Goal: Information Seeking & Learning: Learn about a topic

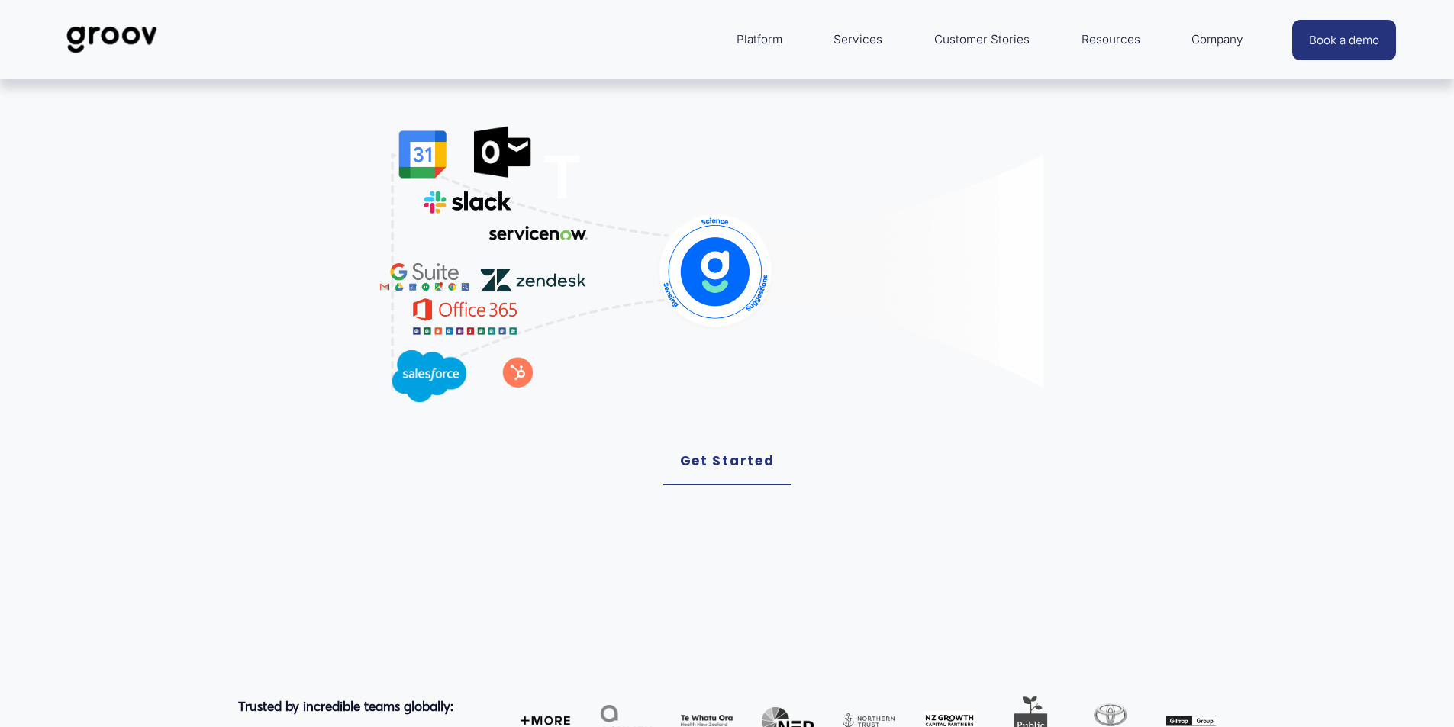
scroll to position [8763, 0]
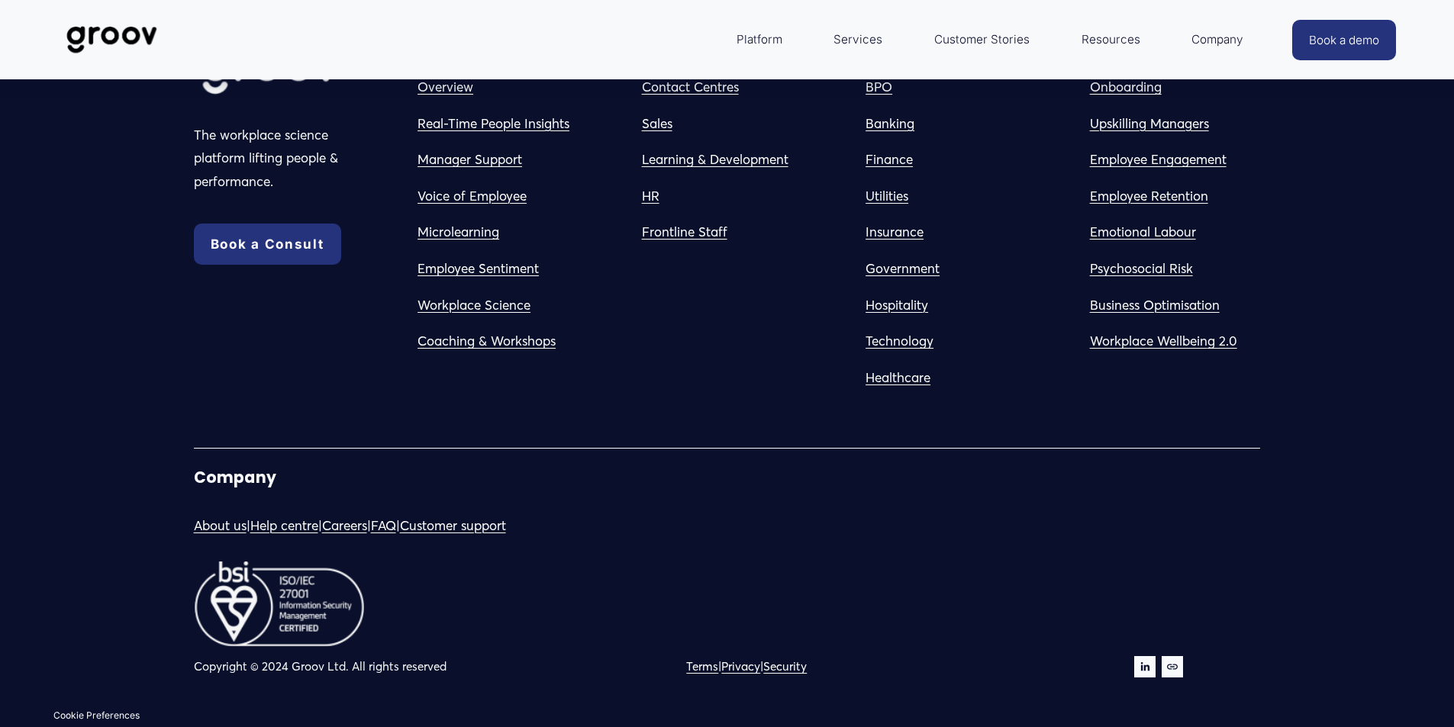
drag, startPoint x: 820, startPoint y: 537, endPoint x: 916, endPoint y: 691, distance: 181.0
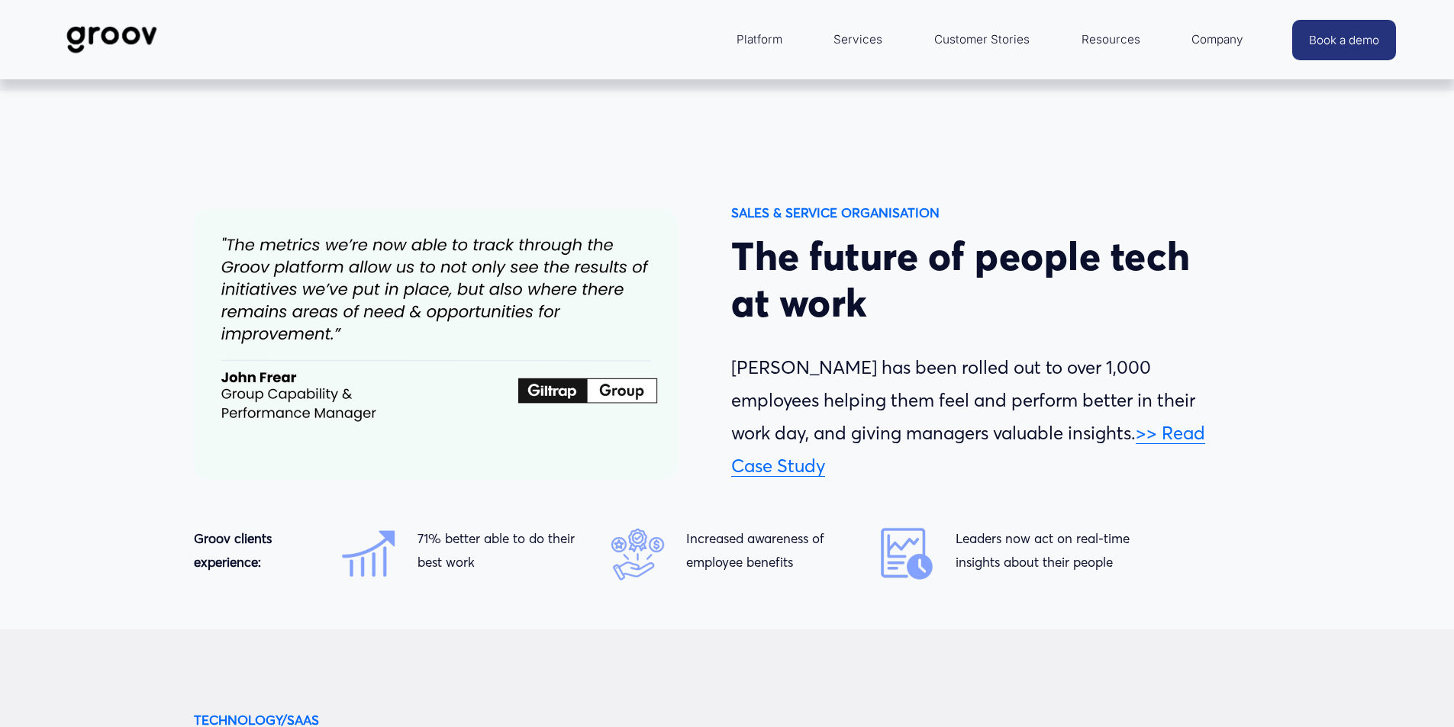
scroll to position [2313, 0]
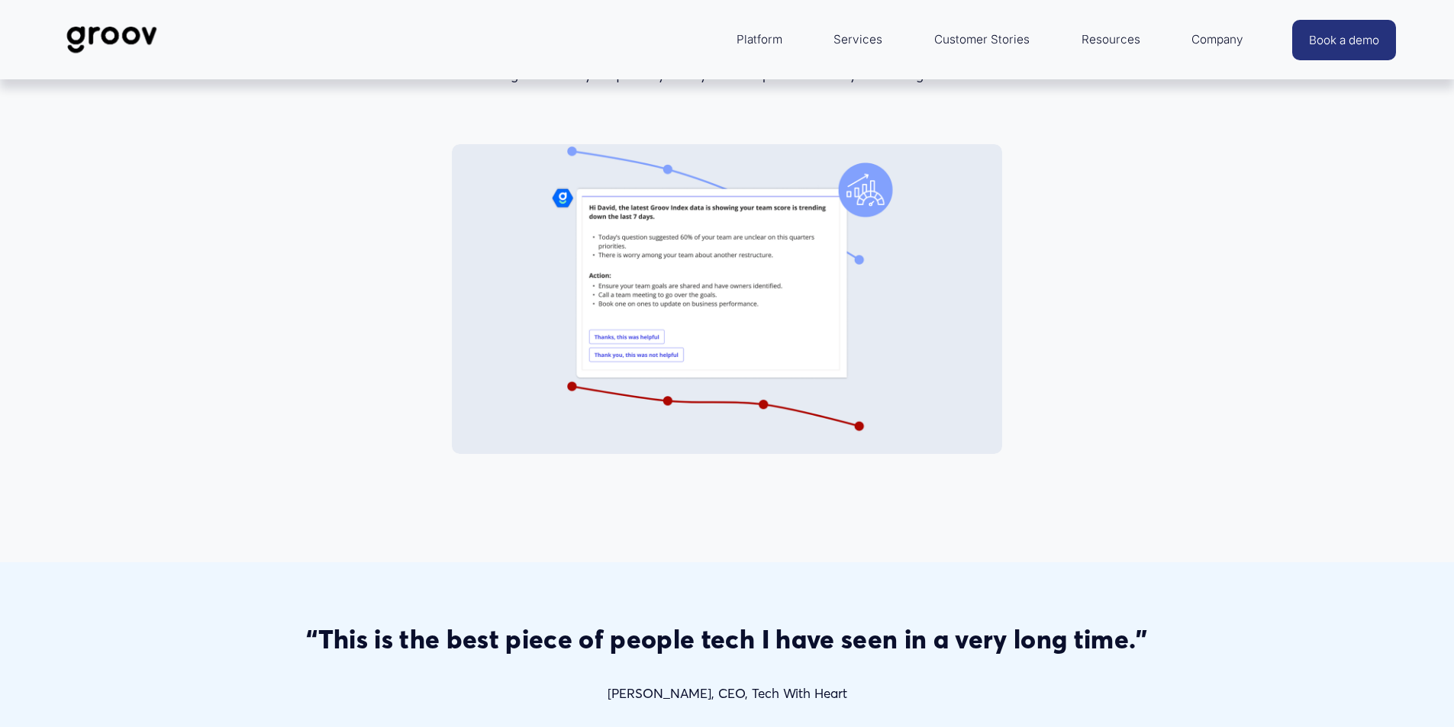
drag, startPoint x: 614, startPoint y: 262, endPoint x: 667, endPoint y: 114, distance: 156.4
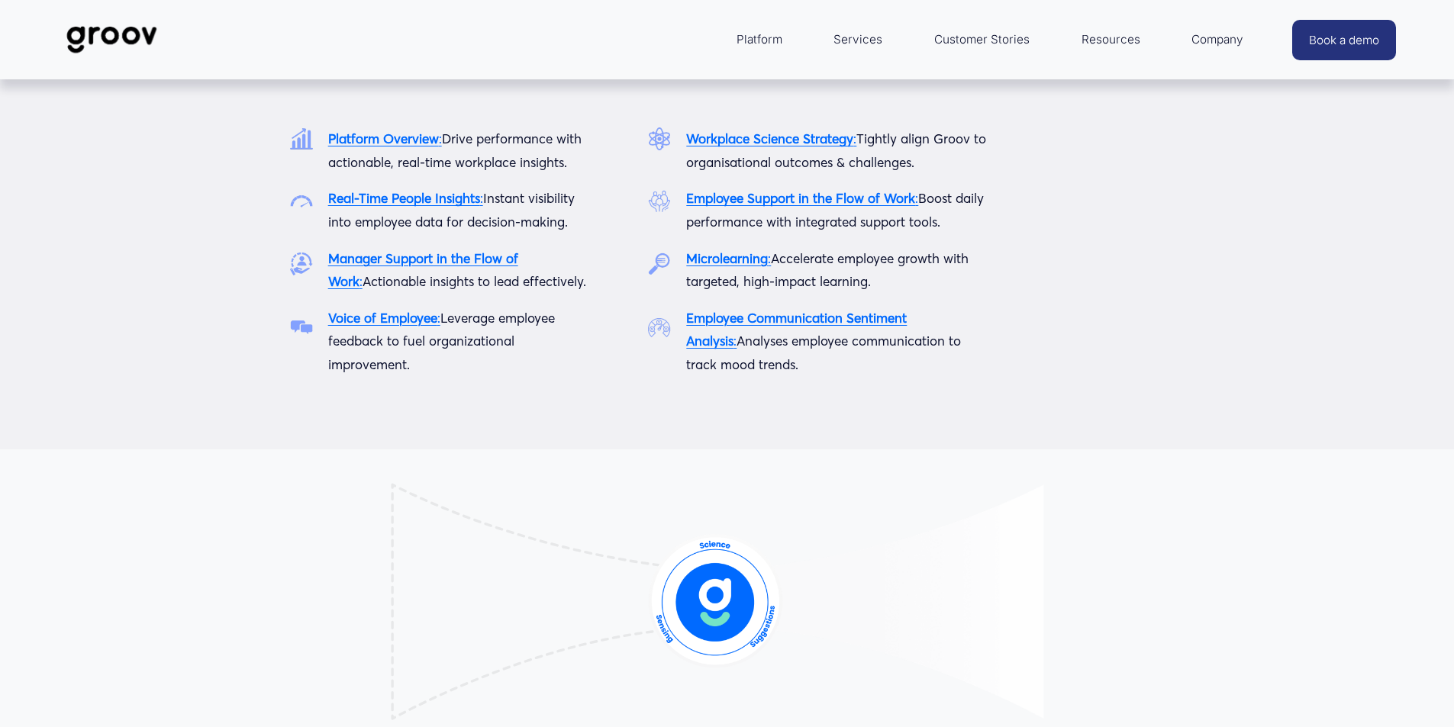
click at [714, 44] on span "Platform" at bounding box center [759, 39] width 46 height 21
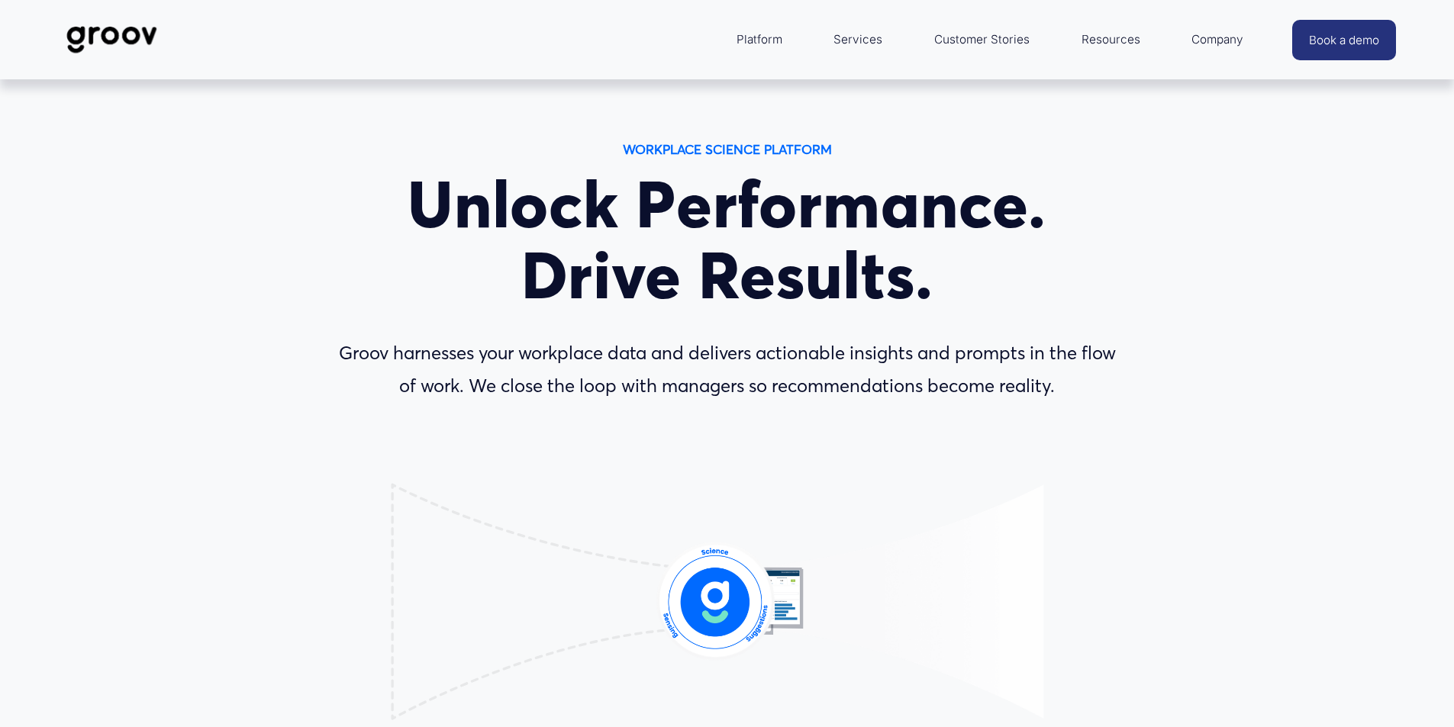
click at [714, 34] on link "Services" at bounding box center [858, 39] width 64 height 37
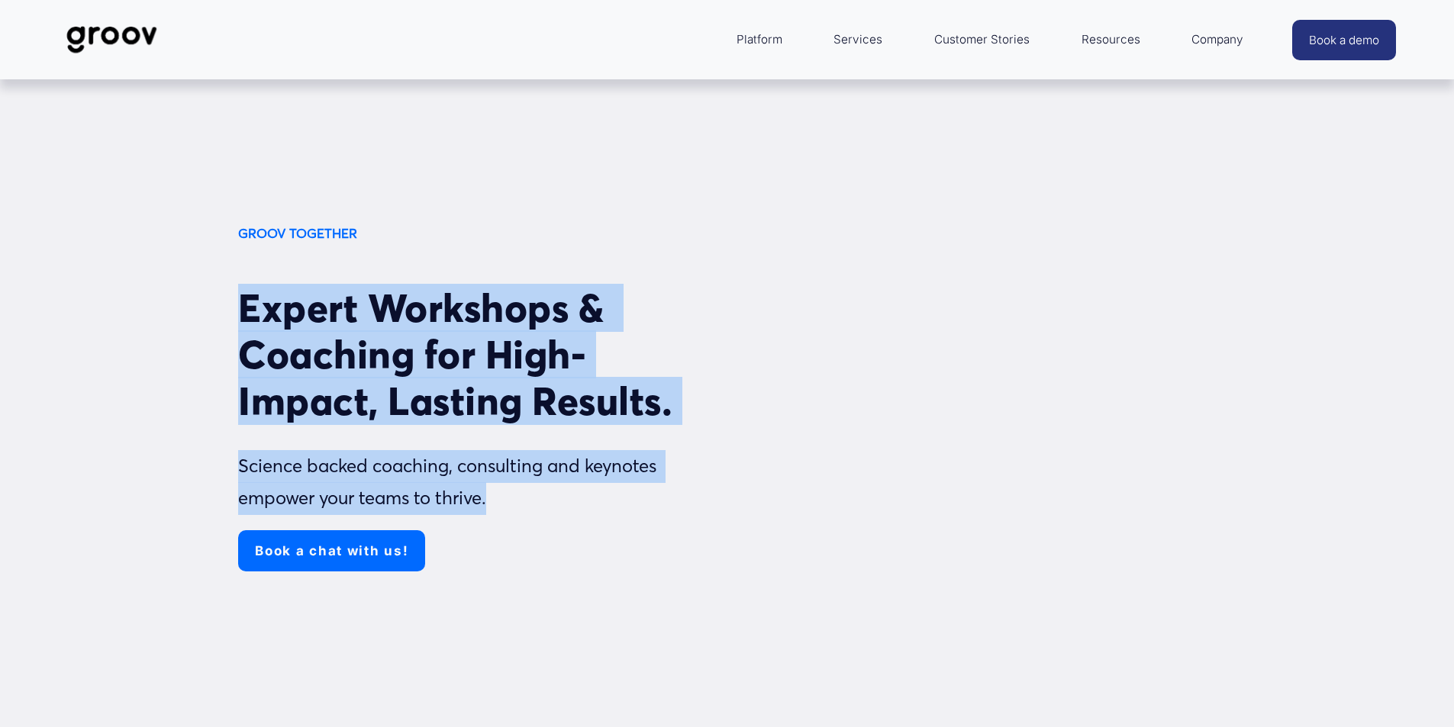
drag, startPoint x: 580, startPoint y: 480, endPoint x: 666, endPoint y: 499, distance: 88.3
click at [669, 519] on div "GROOV TOGETHER Expert Workshops & Coaching for High-Impact, Lasting Results. Sc…" at bounding box center [727, 509] width 1454 height 575
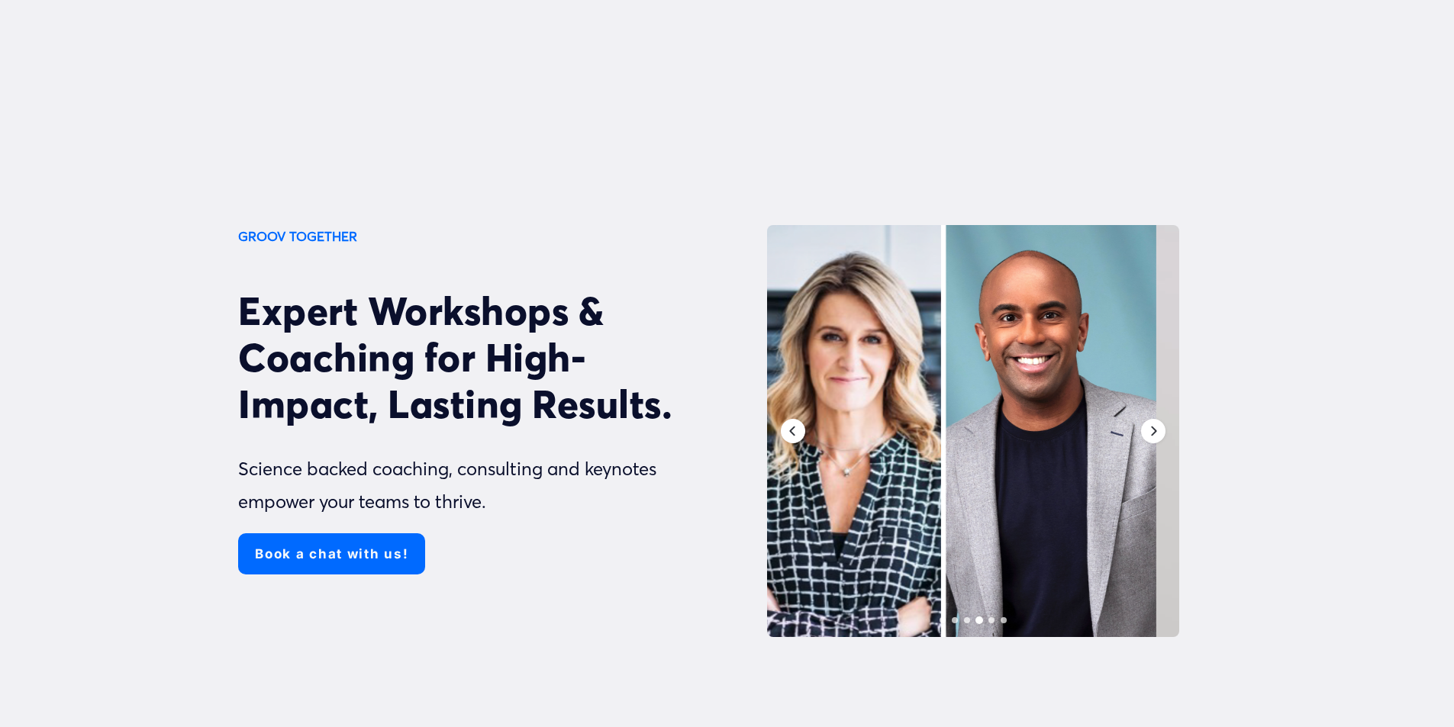
drag, startPoint x: 659, startPoint y: 407, endPoint x: 565, endPoint y: 53, distance: 367.0
